Goal: Task Accomplishment & Management: Use online tool/utility

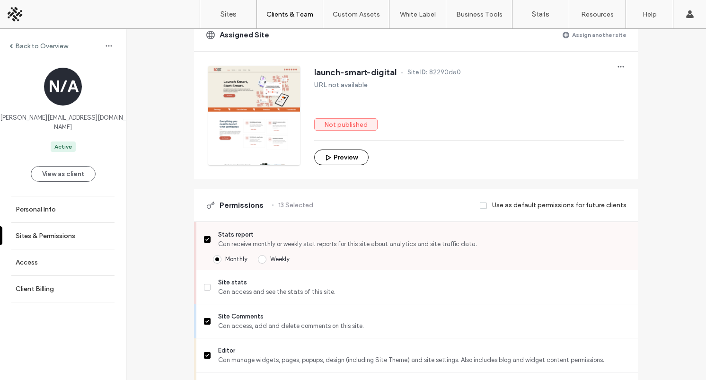
scroll to position [139, 0]
click at [250, 296] on span "Can access and see the stats of this site." at bounding box center [424, 292] width 412 height 9
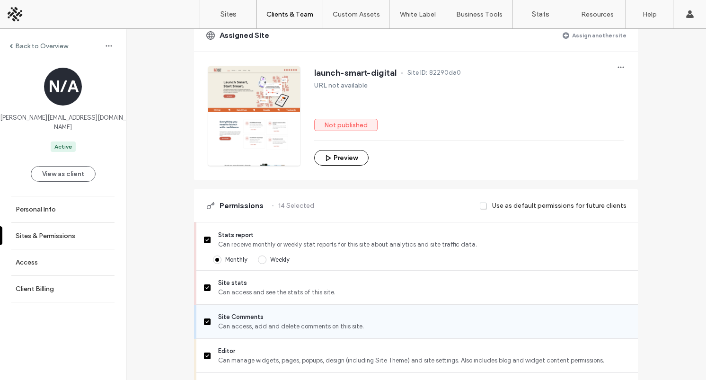
click at [229, 322] on span "Site Comments" at bounding box center [424, 316] width 412 height 9
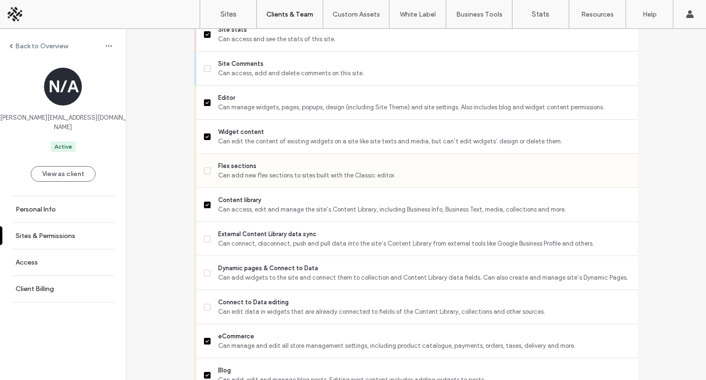
scroll to position [395, 0]
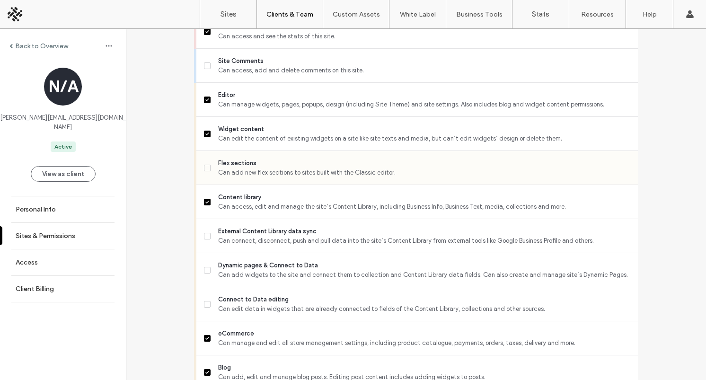
click at [247, 177] on span "Can add new flex sections to sites built with the Classic editor." at bounding box center [424, 172] width 412 height 9
click at [242, 245] on span "Can connect, disconnect, push and pull data into the site’s Content Library fro…" at bounding box center [424, 240] width 412 height 9
click at [238, 280] on span "Can add widgets to the site and connect them to collection and Content Library …" at bounding box center [424, 274] width 412 height 9
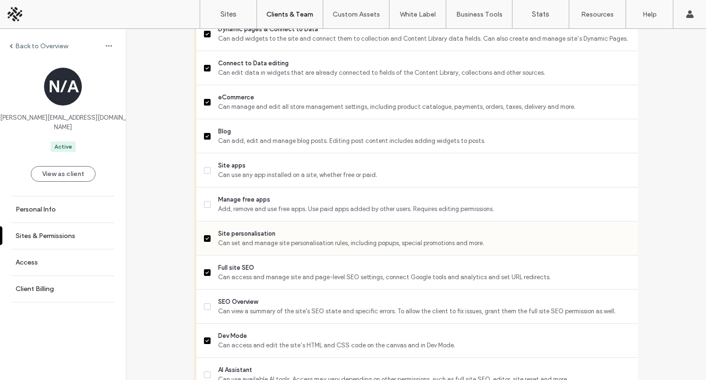
scroll to position [635, 0]
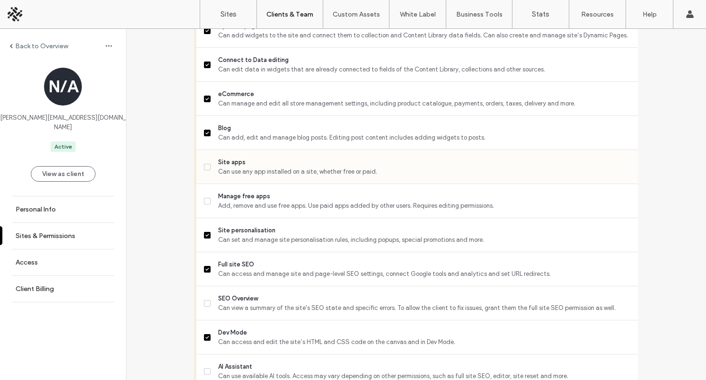
click at [243, 176] on span "Can use any app installed on a site, whether free or paid." at bounding box center [424, 171] width 412 height 9
click at [228, 303] on span "SEO Overview" at bounding box center [424, 298] width 412 height 9
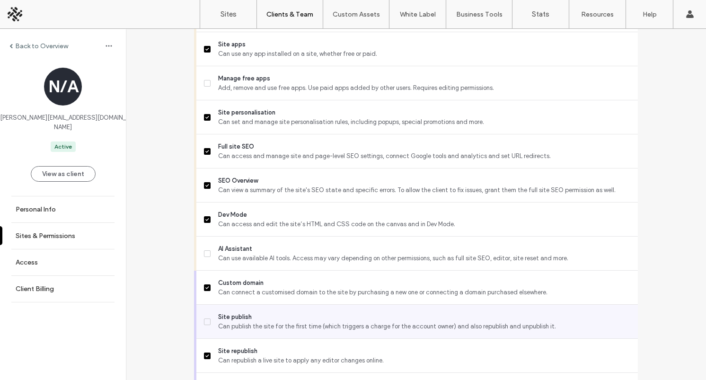
scroll to position [763, 0]
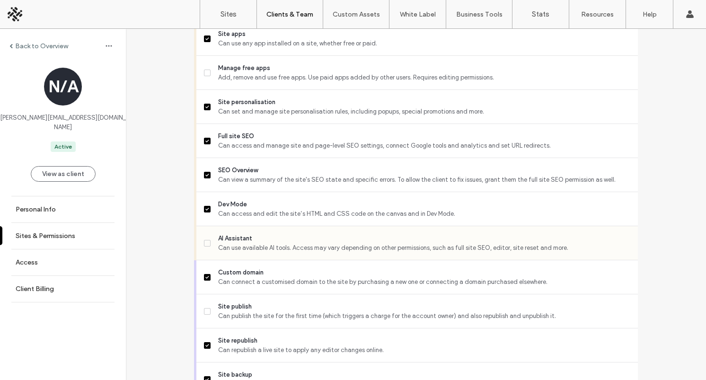
click at [233, 243] on span "AI Assistant" at bounding box center [424, 238] width 412 height 9
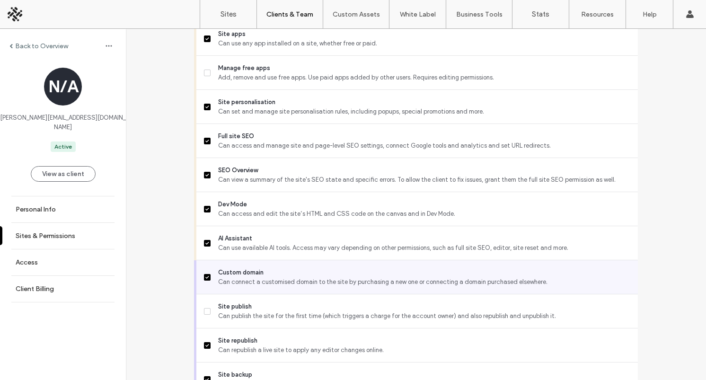
click at [227, 286] on span "Can connect a customised domain to the site by purchasing a new one or connecti…" at bounding box center [424, 281] width 412 height 9
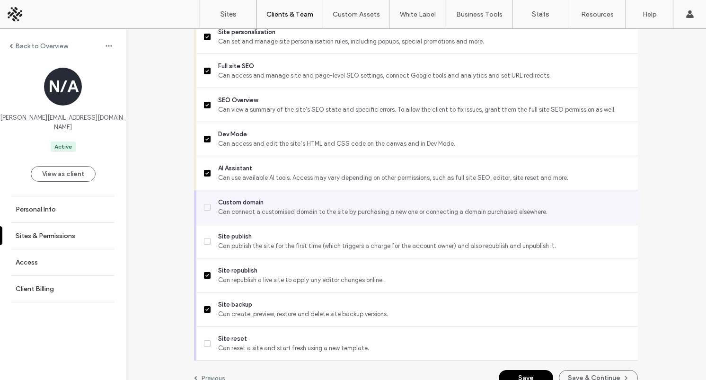
scroll to position [856, 0]
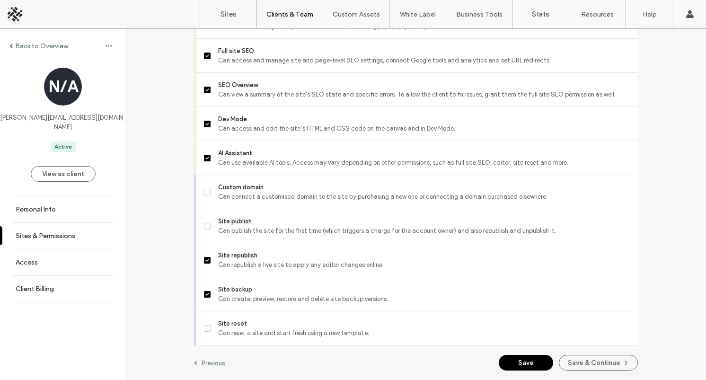
click at [520, 362] on button "Save" at bounding box center [526, 363] width 54 height 16
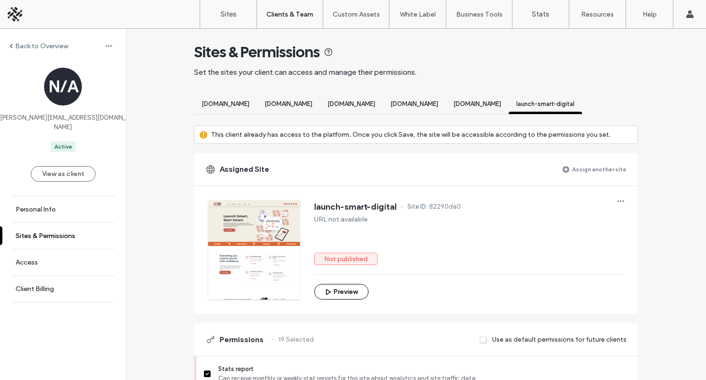
scroll to position [4, 0]
click at [338, 300] on button "Preview" at bounding box center [341, 293] width 54 height 16
click at [231, 18] on label "Sites" at bounding box center [229, 14] width 16 height 9
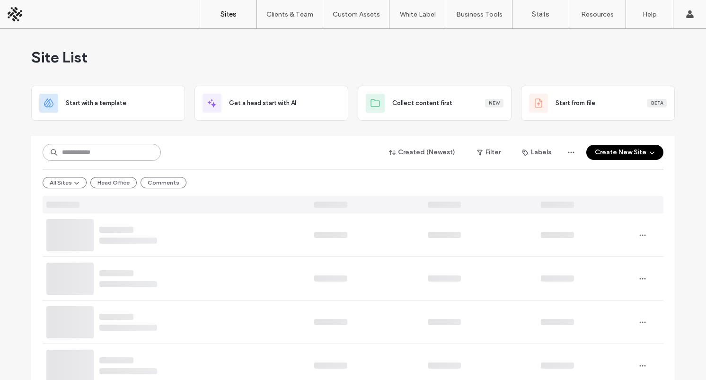
click at [119, 154] on input at bounding box center [102, 152] width 118 height 17
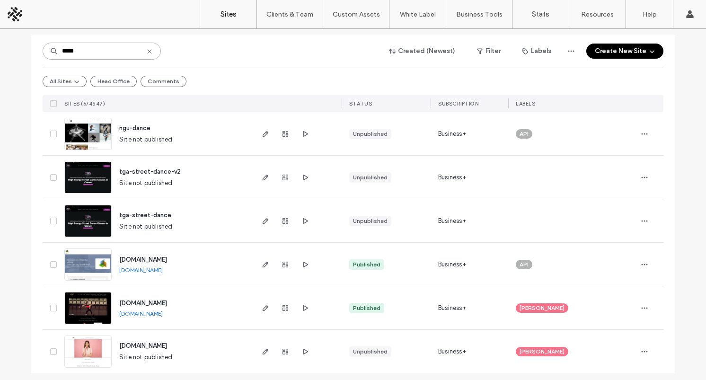
scroll to position [106, 0]
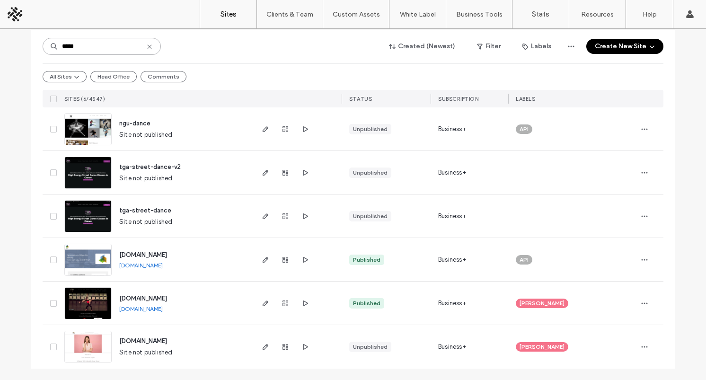
click at [110, 44] on input "*****" at bounding box center [102, 46] width 118 height 17
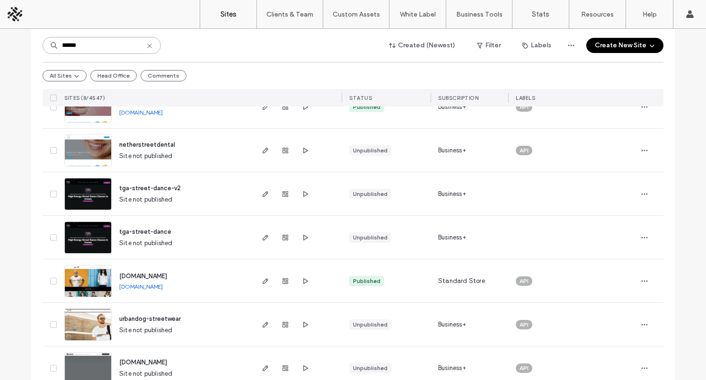
scroll to position [173, 0]
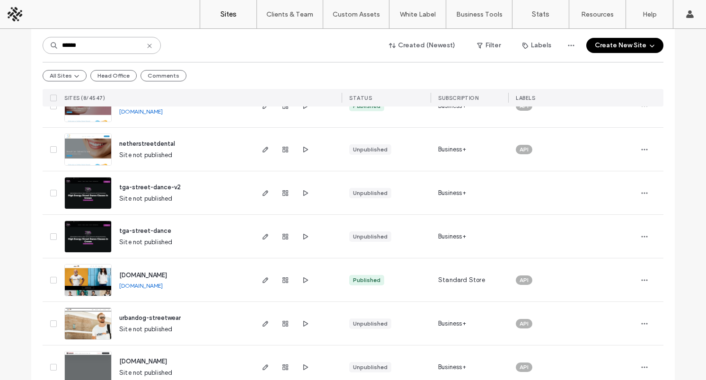
click at [102, 42] on input "******" at bounding box center [102, 45] width 118 height 17
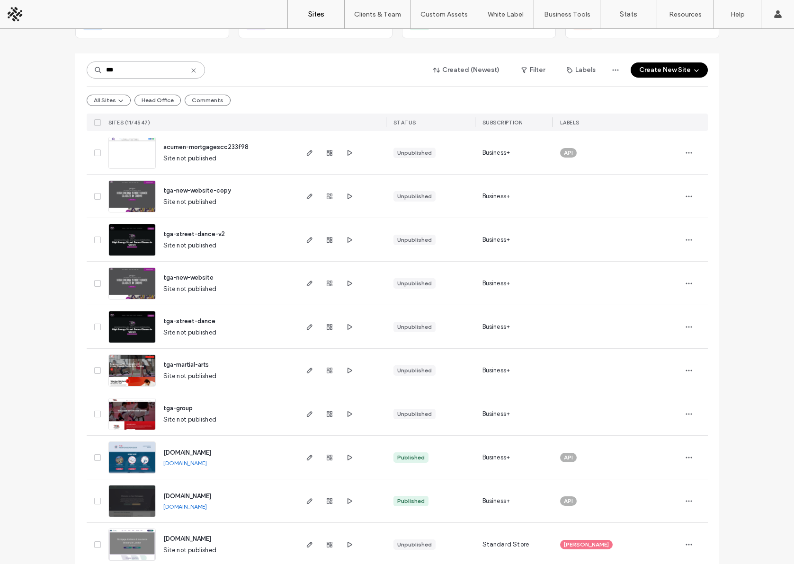
scroll to position [85, 0]
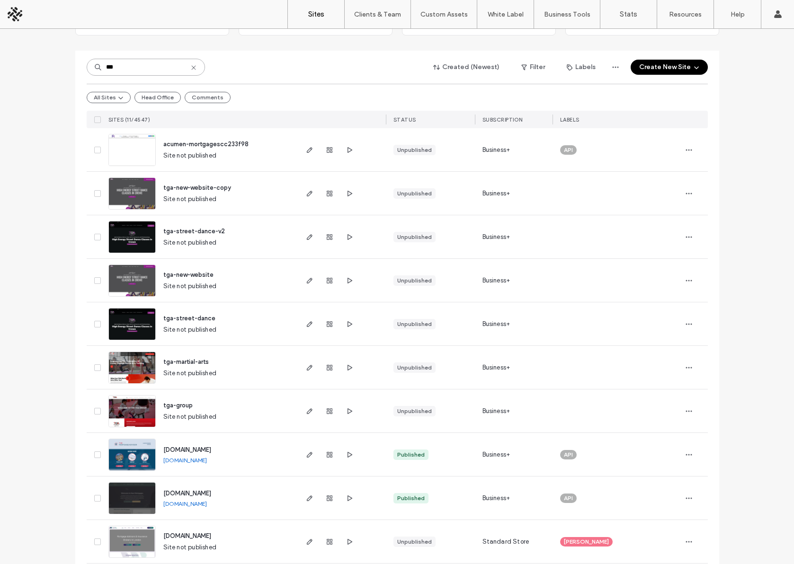
type input "***"
click at [243, 325] on div "tga-street-dance Site not published" at bounding box center [226, 323] width 141 height 43
click at [345, 280] on icon "button" at bounding box center [349, 281] width 8 height 8
click at [345, 324] on icon "button" at bounding box center [349, 324] width 8 height 8
click at [345, 365] on icon "button" at bounding box center [349, 368] width 8 height 8
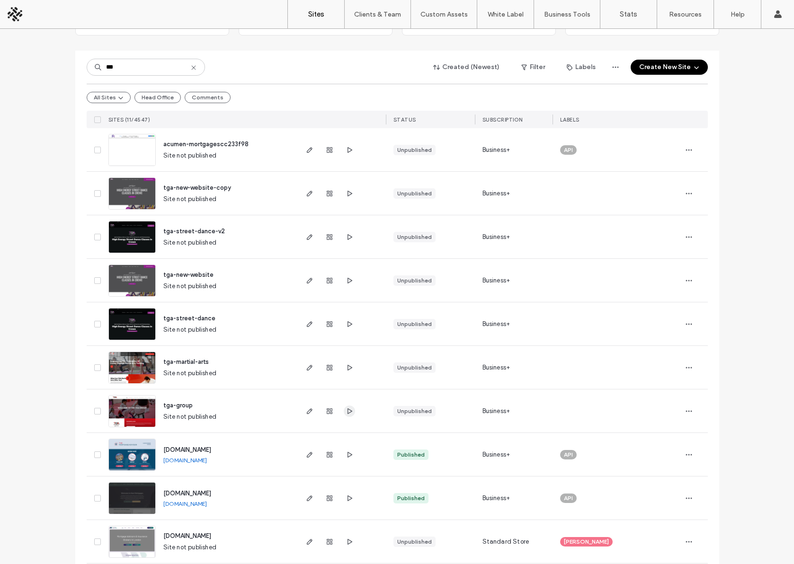
click at [347, 379] on use "button" at bounding box center [349, 411] width 5 height 6
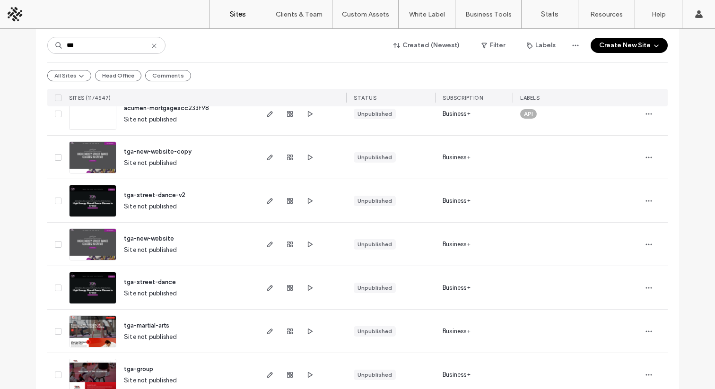
scroll to position [124, 0]
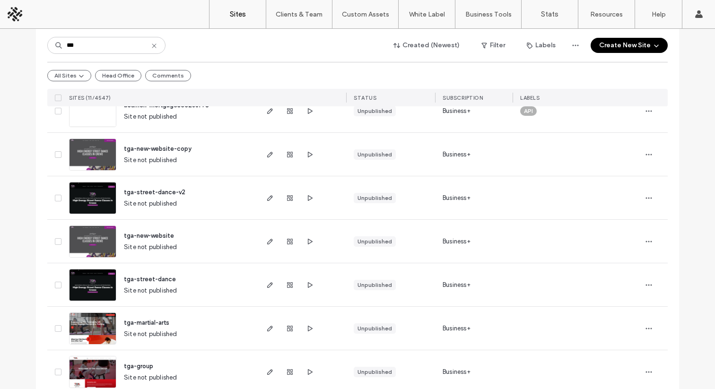
click at [215, 240] on div "tga-new-website Site not published" at bounding box center [186, 241] width 141 height 43
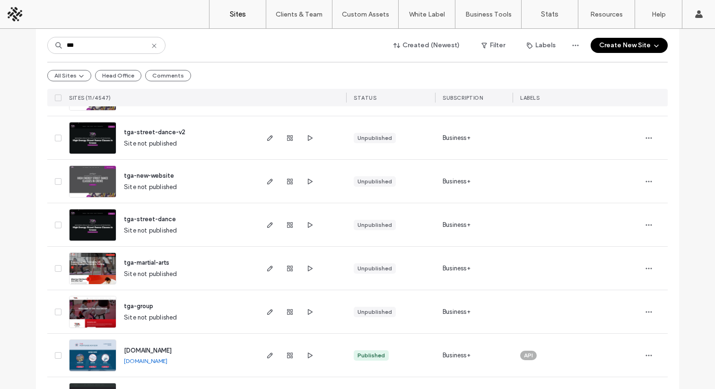
scroll to position [185, 0]
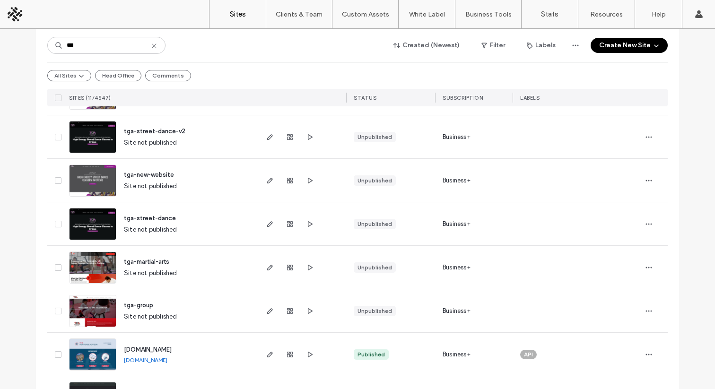
click at [141, 305] on span "tga-group" at bounding box center [138, 305] width 29 height 7
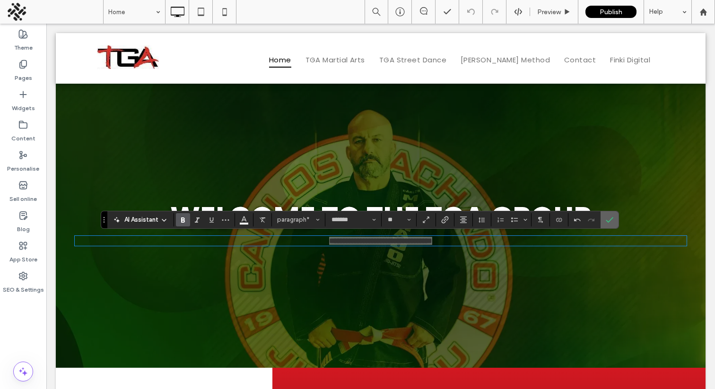
click at [609, 221] on icon "Confirm" at bounding box center [610, 220] width 8 height 8
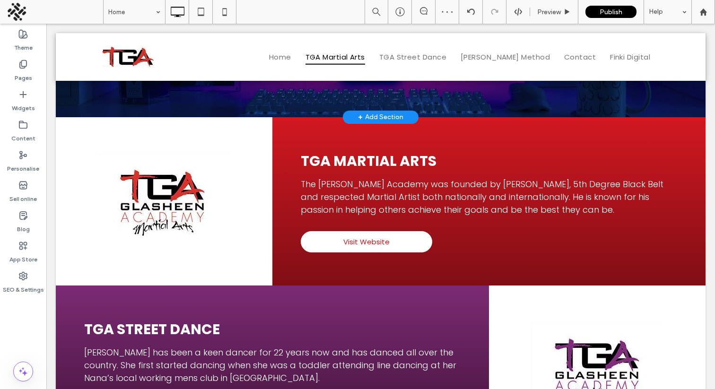
scroll to position [255, 0]
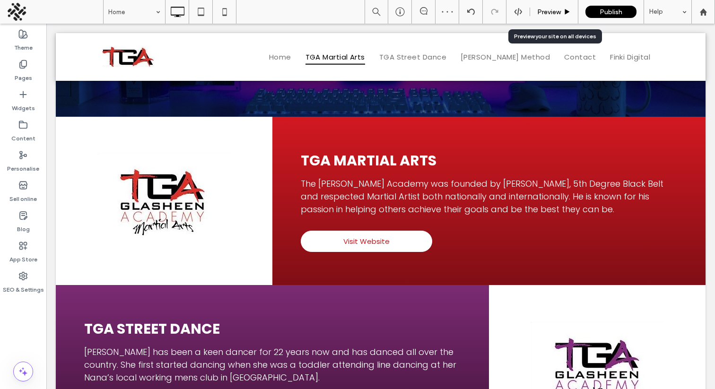
click at [543, 12] on span "Preview" at bounding box center [550, 12] width 24 height 8
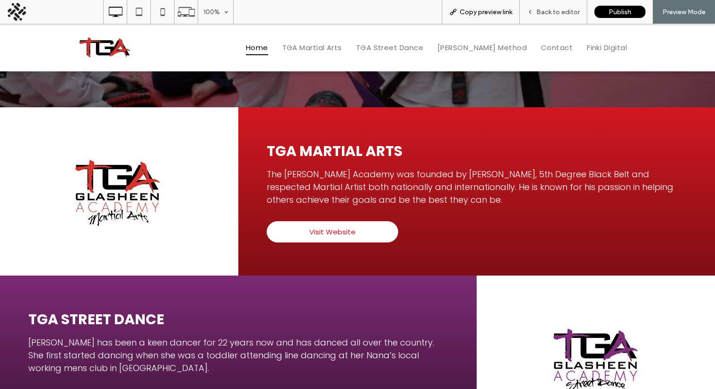
click at [485, 9] on span "Copy preview link" at bounding box center [486, 12] width 53 height 8
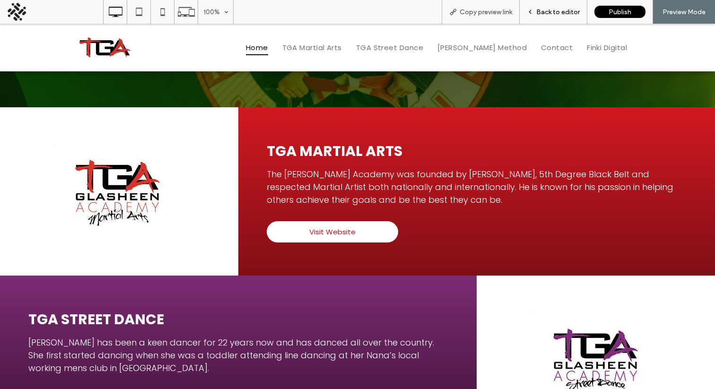
click at [552, 10] on span "Back to editor" at bounding box center [559, 12] width 44 height 8
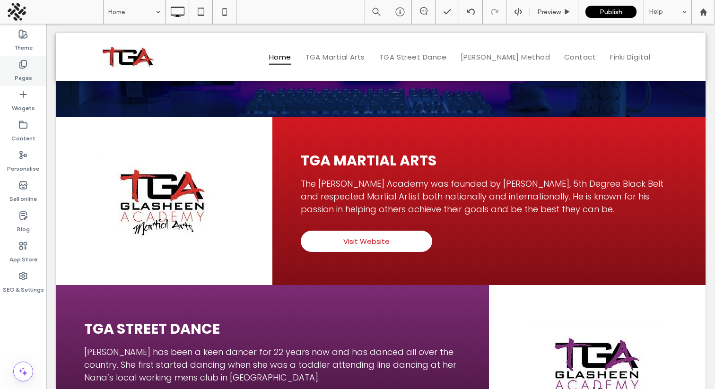
click at [26, 62] on use at bounding box center [23, 65] width 7 height 8
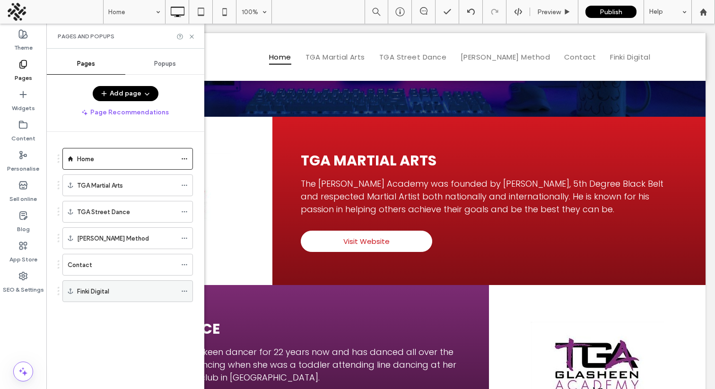
click at [184, 290] on icon at bounding box center [184, 291] width 7 height 7
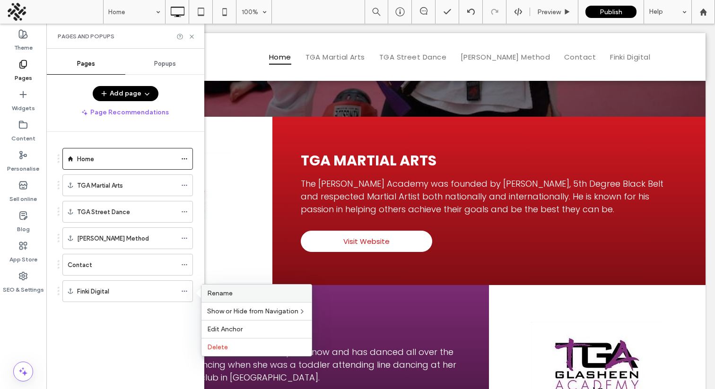
click at [226, 293] on span "Rename" at bounding box center [220, 294] width 26 height 8
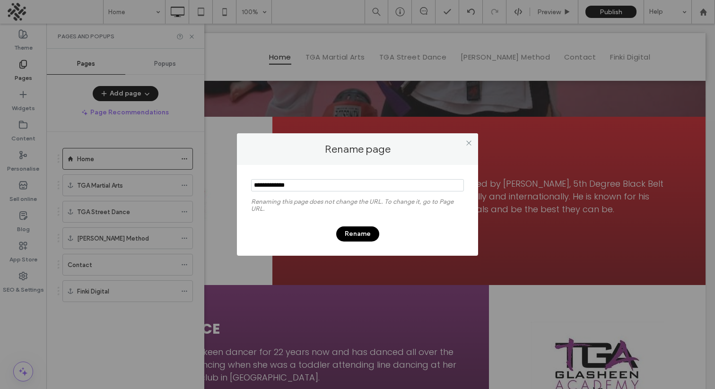
drag, startPoint x: 259, startPoint y: 185, endPoint x: 332, endPoint y: 214, distance: 78.4
click at [258, 185] on input "notEmpty" at bounding box center [357, 185] width 213 height 12
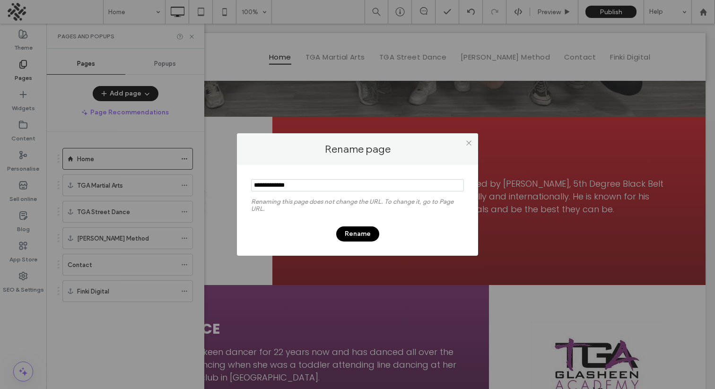
type input "**********"
click at [368, 230] on button "Rename" at bounding box center [357, 234] width 43 height 15
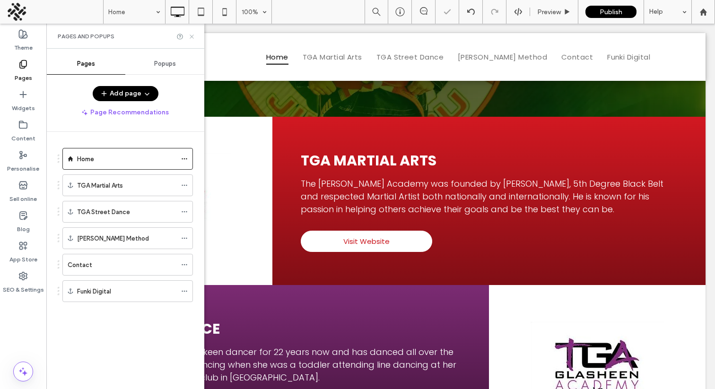
click at [190, 36] on icon at bounding box center [191, 36] width 7 height 7
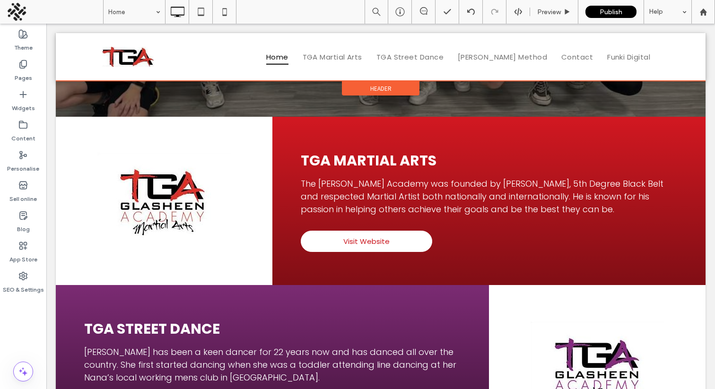
scroll to position [250, 0]
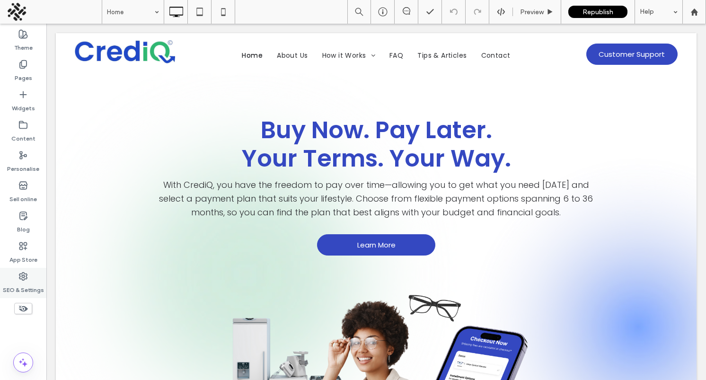
click at [18, 278] on div "SEO & Settings" at bounding box center [23, 283] width 46 height 30
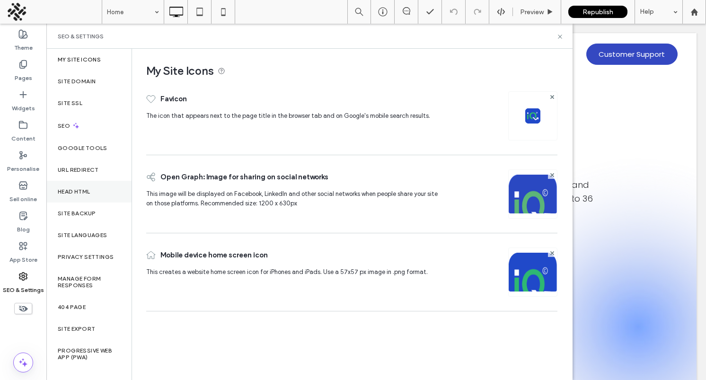
click at [79, 188] on label "Head HTML" at bounding box center [74, 191] width 33 height 7
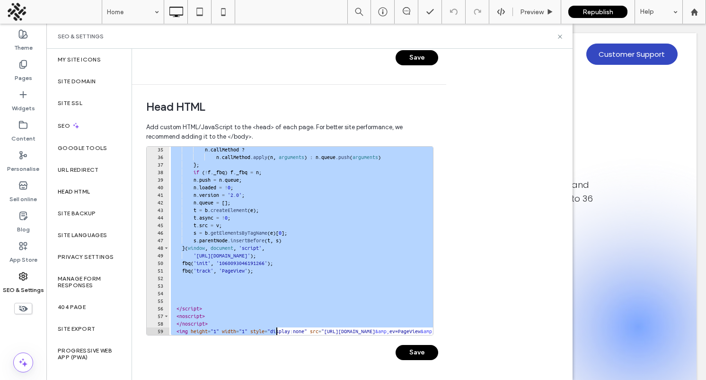
scroll to position [266, 0]
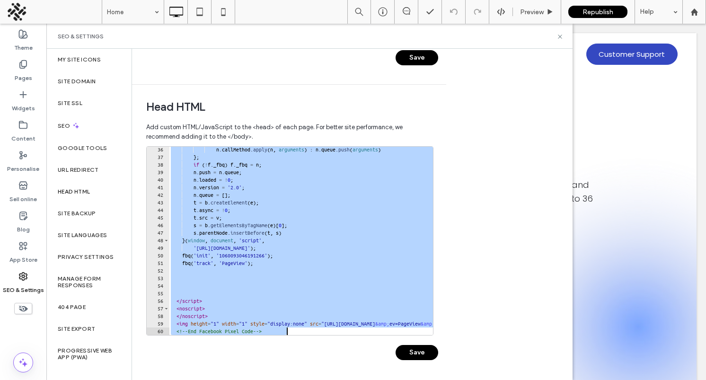
drag, startPoint x: 170, startPoint y: 159, endPoint x: 287, endPoint y: 361, distance: 233.4
click at [287, 361] on div "********* 36 37 38 39 40 41 42 43 44 45 46 47 48 49 50 51 52 53 54 55 56 57 58 …" at bounding box center [292, 257] width 292 height 223
paste textarea "Cursor at row 60"
type textarea "**********"
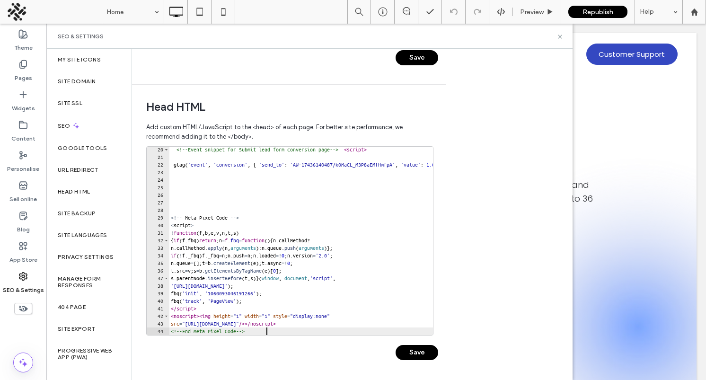
scroll to position [145, 0]
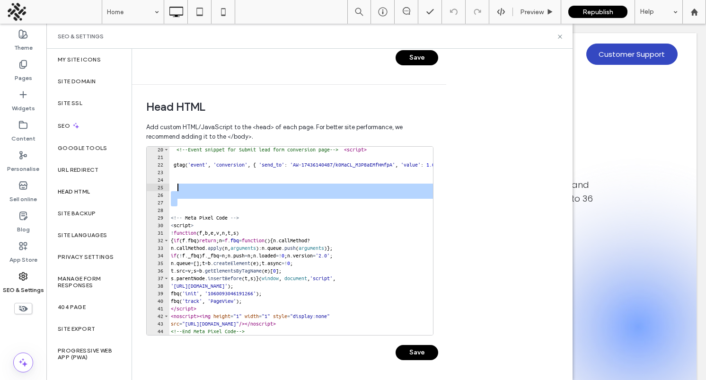
drag, startPoint x: 192, startPoint y: 204, endPoint x: 190, endPoint y: 183, distance: 20.9
click at [190, 183] on div "<!-- Event snippet for Submit lead form conversion page --> < script > gtag ( '…" at bounding box center [419, 247] width 501 height 203
click at [198, 205] on div "<!-- Event snippet for Submit lead form conversion page --> < script > gtag ( '…" at bounding box center [419, 247] width 501 height 203
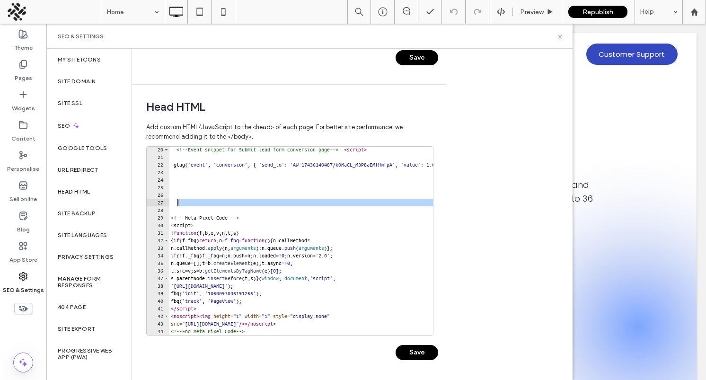
scroll to position [266, 0]
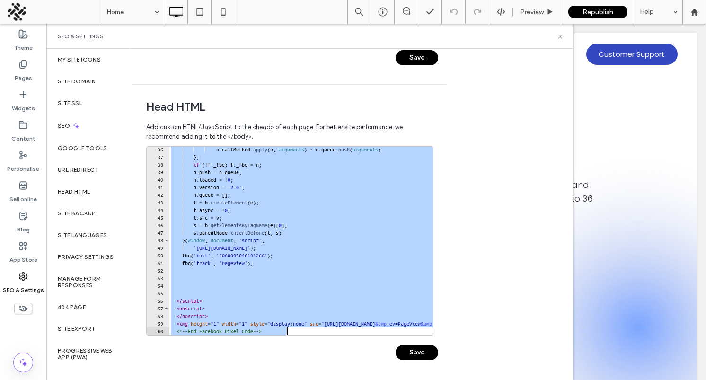
click at [238, 231] on div "n . callMethod . apply ( n , arguments ) : n . queue . push ( arguments ) } ; i…" at bounding box center [419, 247] width 501 height 203
type textarea "**********"
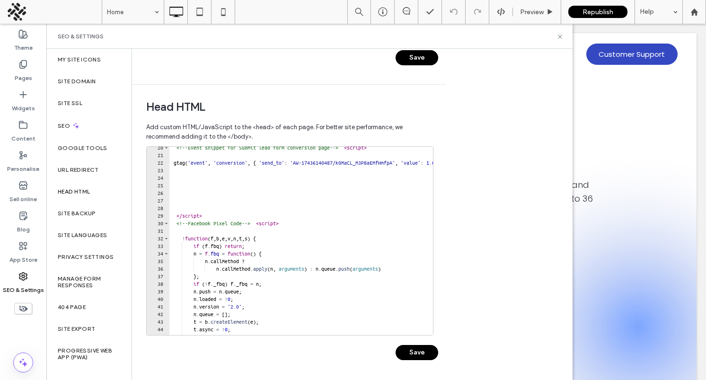
scroll to position [146, 0]
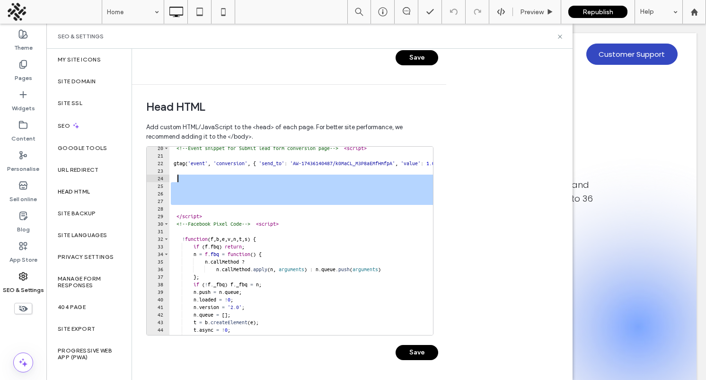
drag, startPoint x: 190, startPoint y: 206, endPoint x: 182, endPoint y: 175, distance: 32.2
click at [182, 175] on div "<!-- Event snippet for Submit lead form conversion page --> < script > gtag ( '…" at bounding box center [419, 245] width 501 height 203
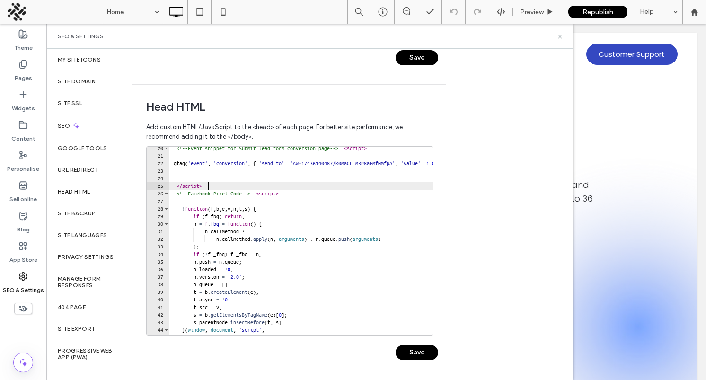
click at [220, 185] on div "<!-- Event snippet for Submit lead form conversion page --> < script > gtag ( '…" at bounding box center [419, 245] width 501 height 203
type textarea "*********"
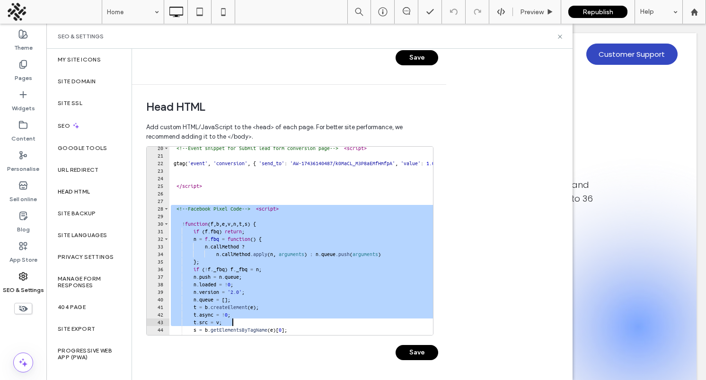
scroll to position [251, 0]
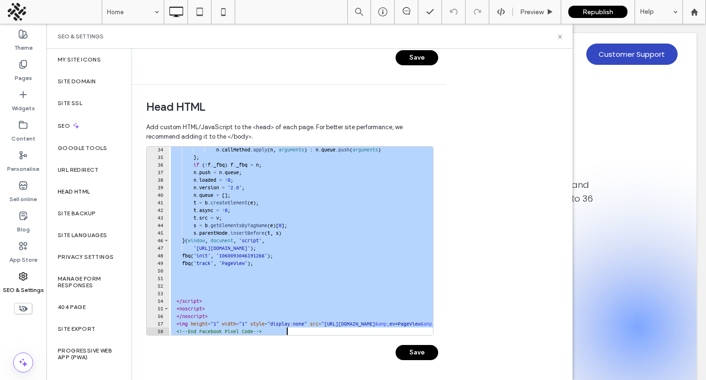
drag, startPoint x: 169, startPoint y: 207, endPoint x: 295, endPoint y: 424, distance: 250.4
click at [295, 379] on html ".wqwq-1{fill:#231f20;} .cls-1q, .cls-2q { fill-rule: evenodd; } .cls-2q { fill:…" at bounding box center [353, 190] width 706 height 380
paste textarea "Cursor at row 58"
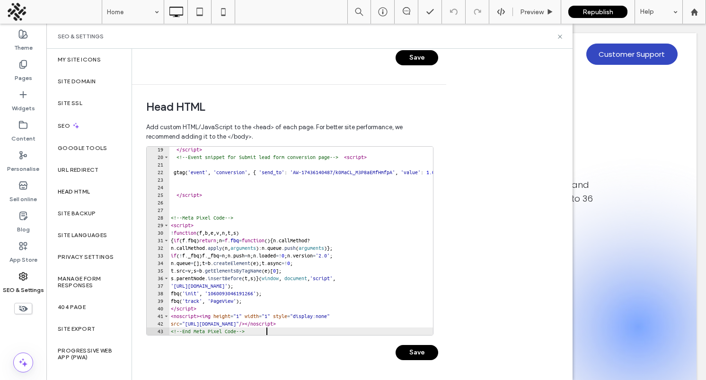
type textarea "**********"
click at [410, 352] on button "Save" at bounding box center [417, 352] width 43 height 15
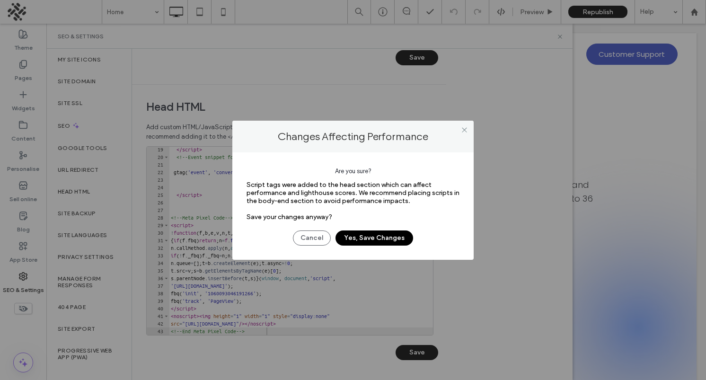
click at [389, 239] on button "Yes, Save Changes" at bounding box center [374, 237] width 78 height 15
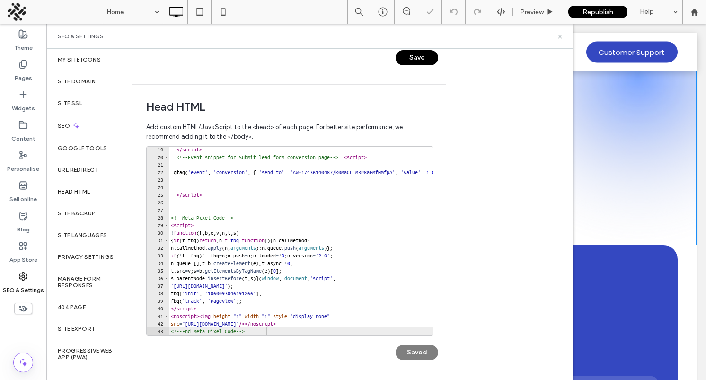
scroll to position [0, 0]
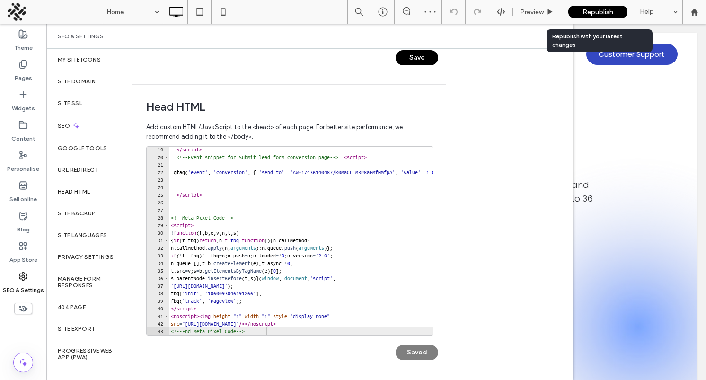
click at [587, 11] on span "Republish" at bounding box center [597, 12] width 31 height 8
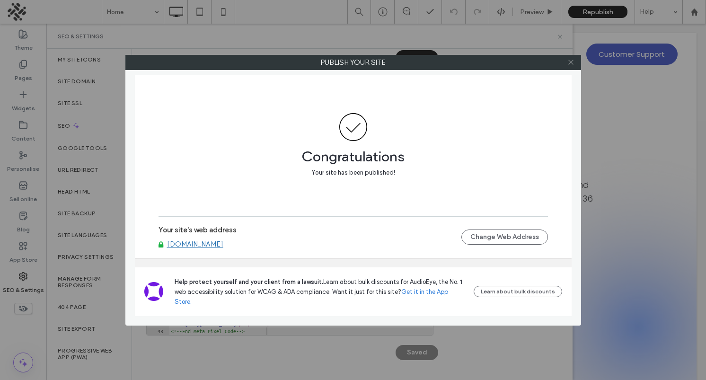
click at [569, 63] on use at bounding box center [570, 62] width 5 height 5
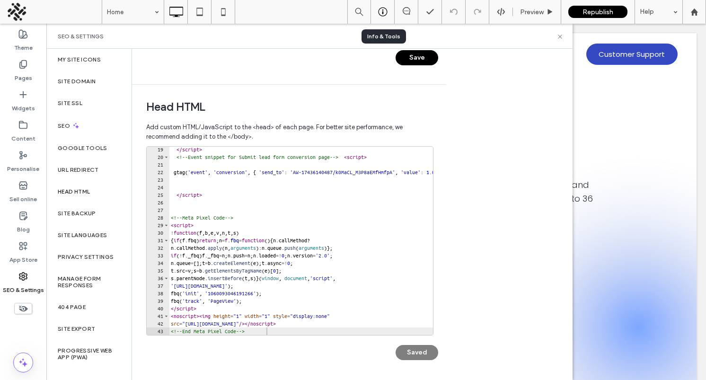
click at [383, 12] on icon at bounding box center [382, 11] width 9 height 9
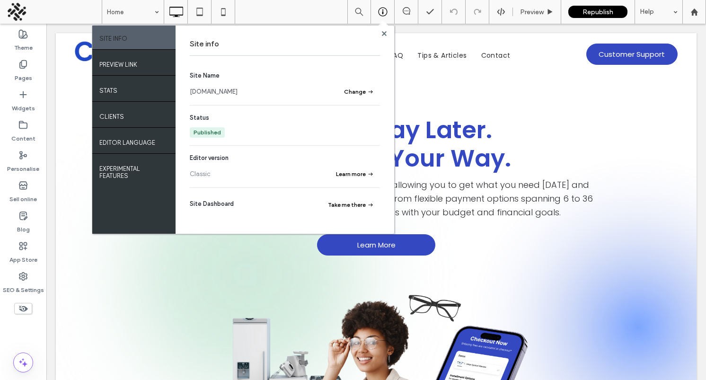
click at [230, 92] on link "www.crediq.shop" at bounding box center [214, 91] width 48 height 9
click at [383, 31] on use at bounding box center [383, 33] width 5 height 5
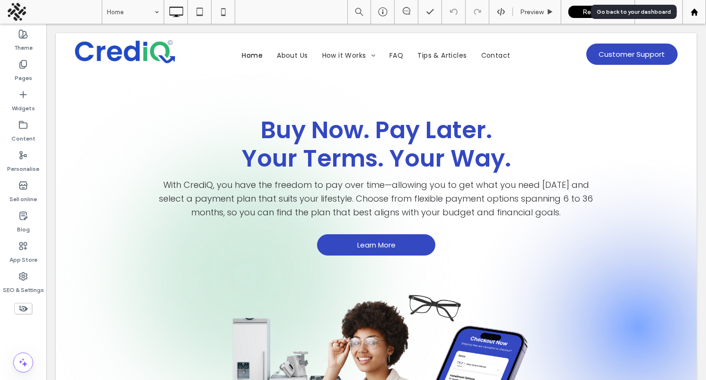
click at [693, 13] on icon at bounding box center [694, 12] width 8 height 8
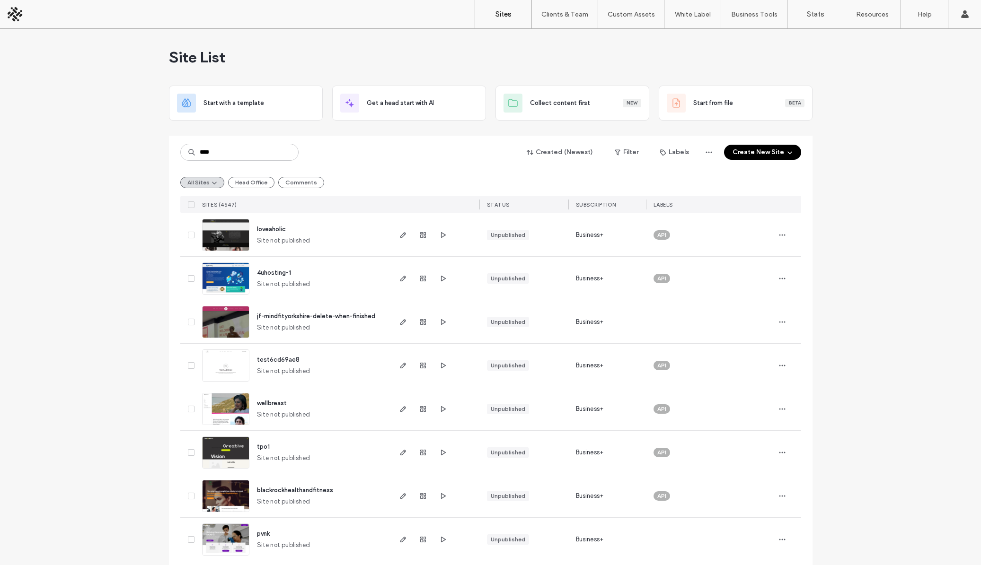
type input "****"
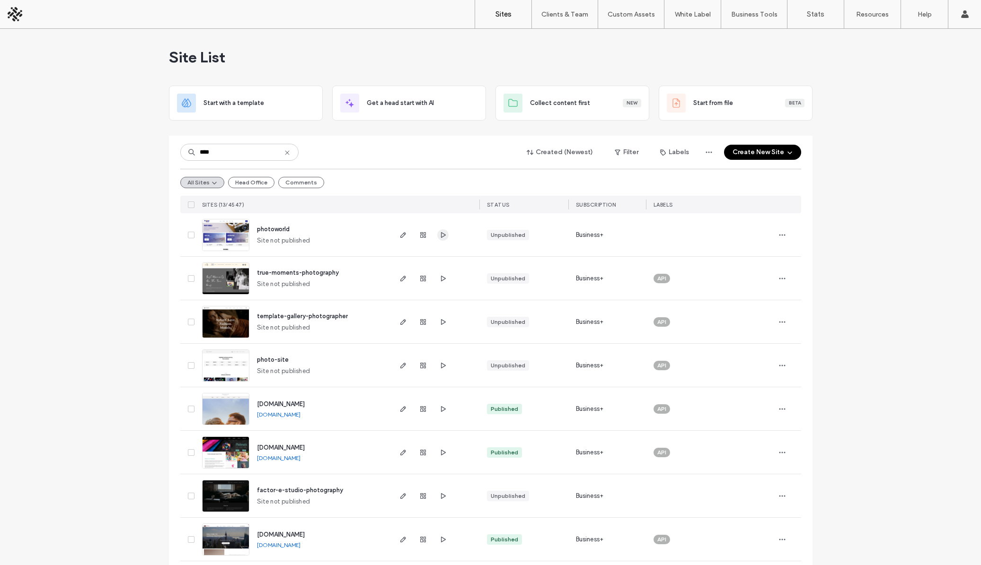
click at [439, 234] on icon "button" at bounding box center [443, 235] width 8 height 8
